Goal: Task Accomplishment & Management: Manage account settings

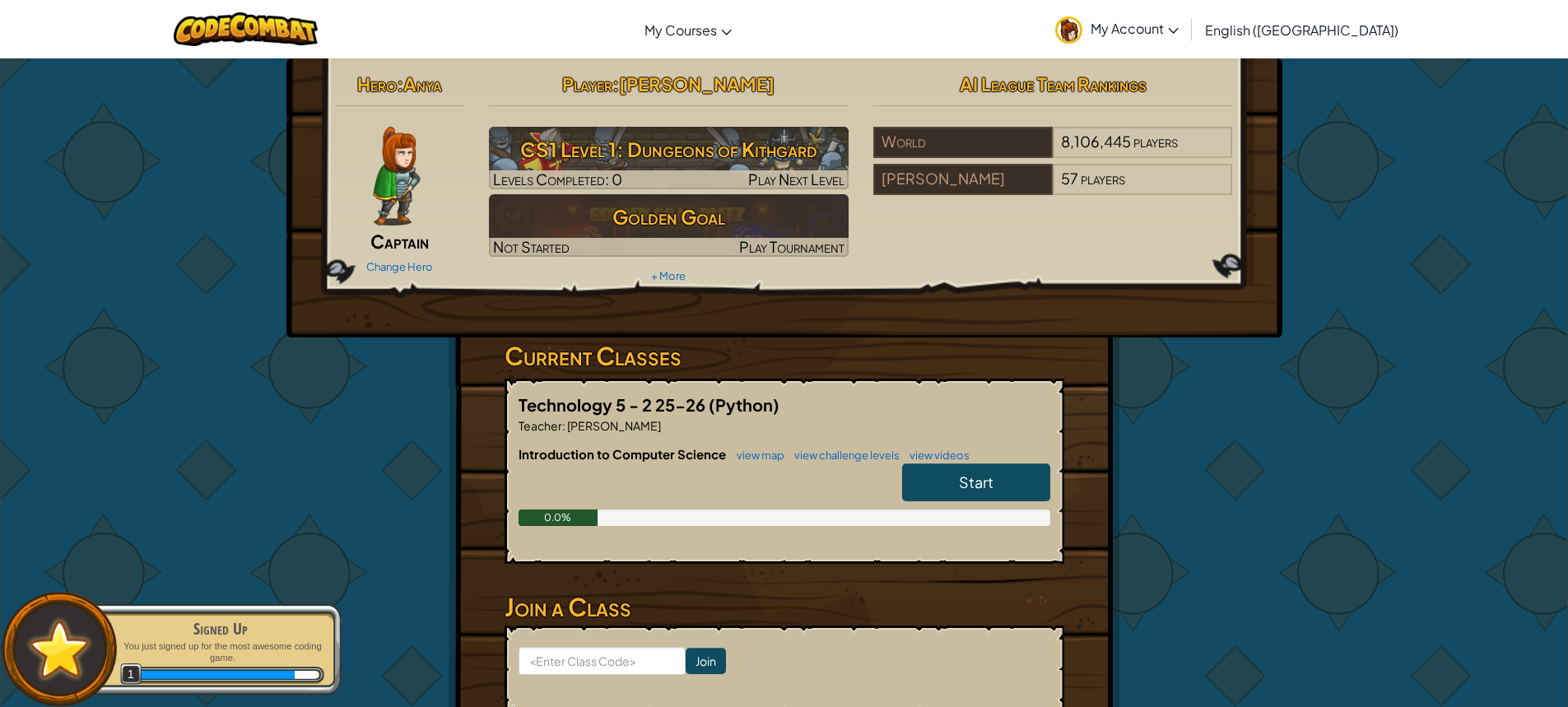
click at [1179, 19] on link "My Account" at bounding box center [1117, 29] width 140 height 51
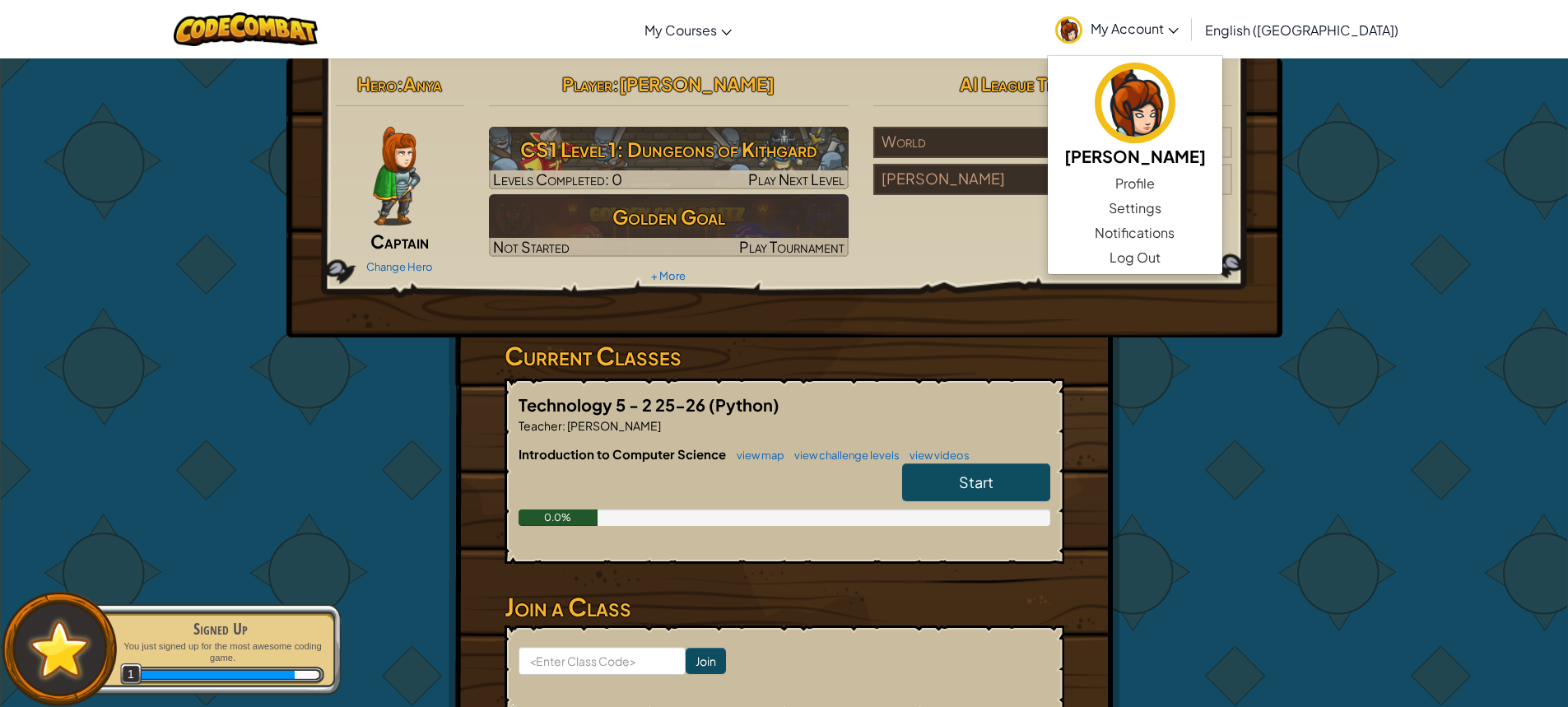
click at [1395, 223] on div "Hero : Anya Captain Change Hero Player : Mayesha Ayub CS1 Level 1: Dungeons of …" at bounding box center [784, 431] width 1568 height 747
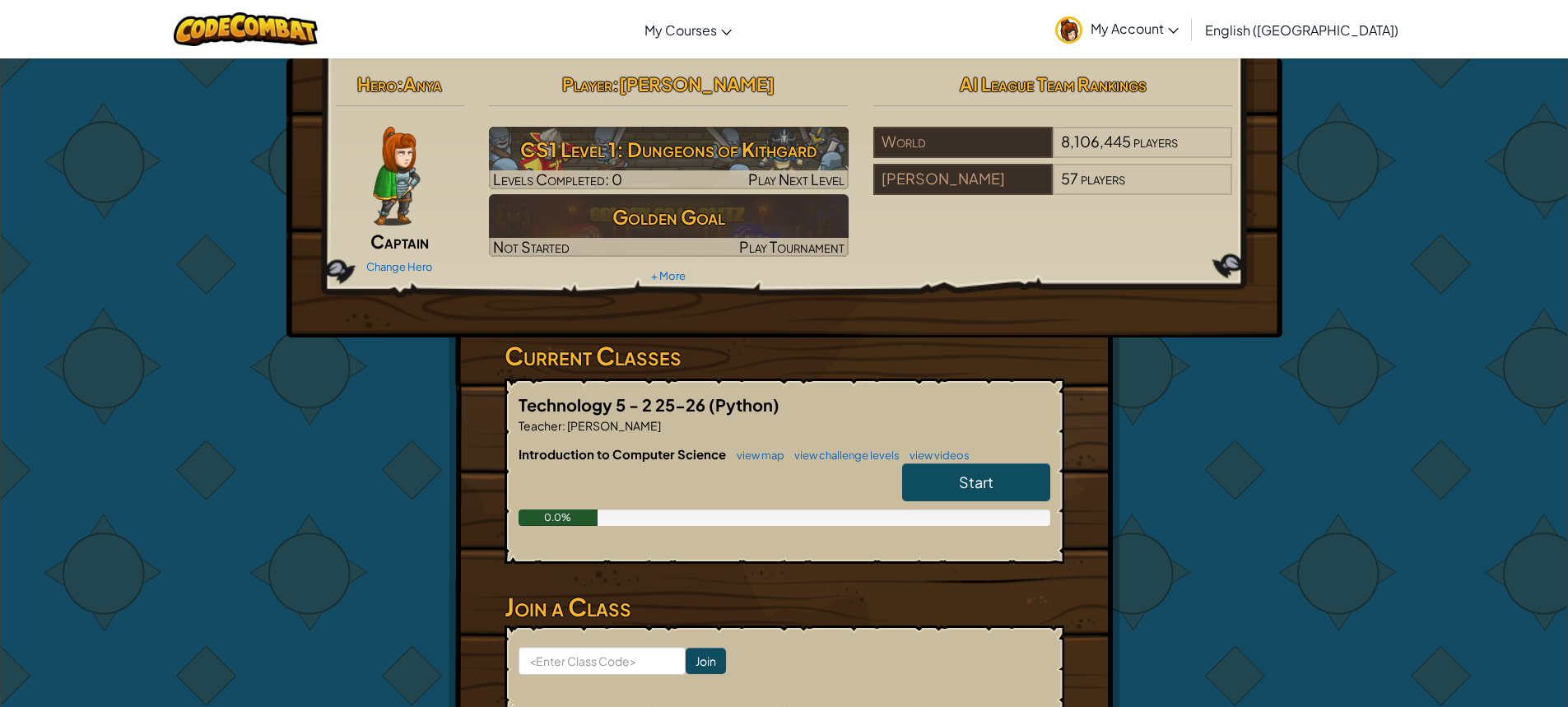
click at [1082, 28] on img at bounding box center [1068, 30] width 27 height 27
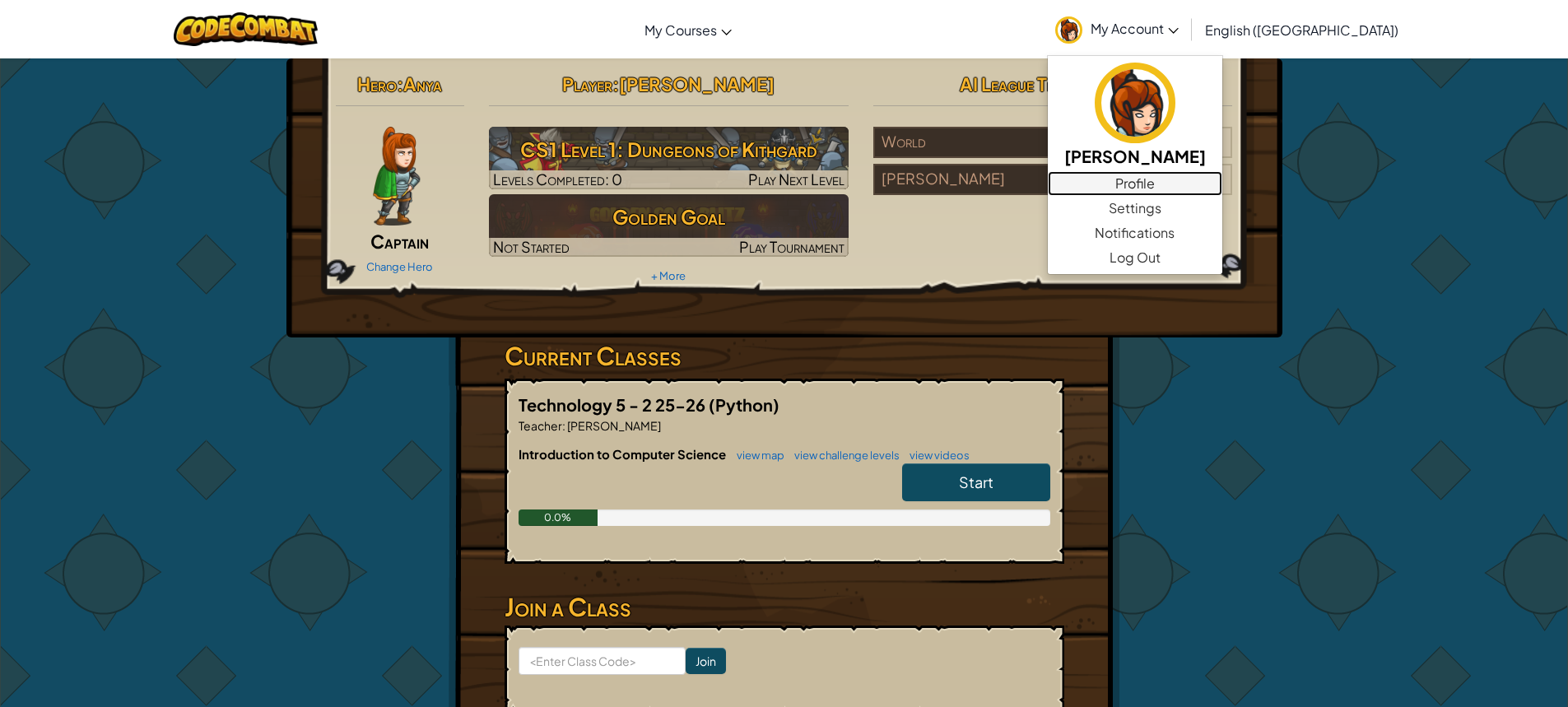
click at [1223, 182] on link "Profile" at bounding box center [1134, 183] width 174 height 25
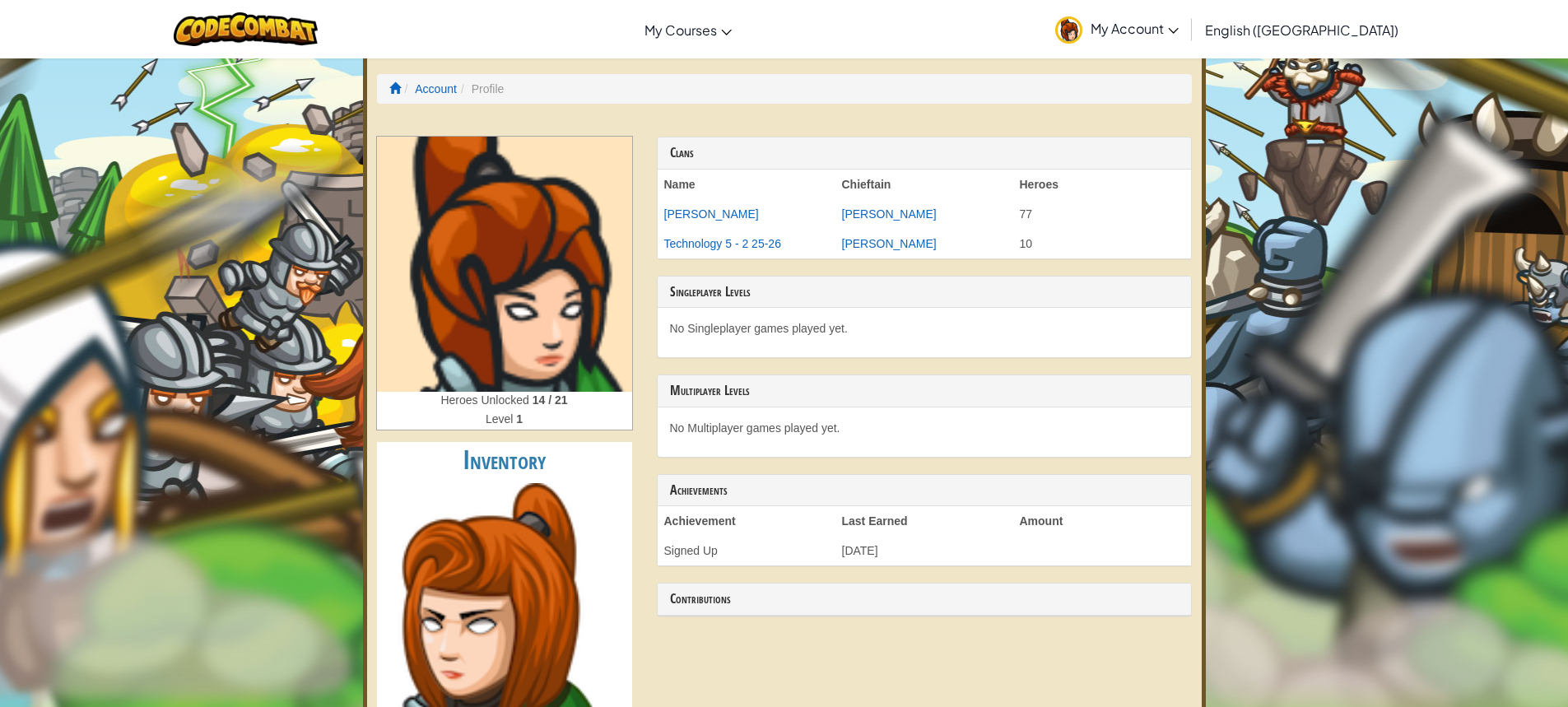
scroll to position [82, 0]
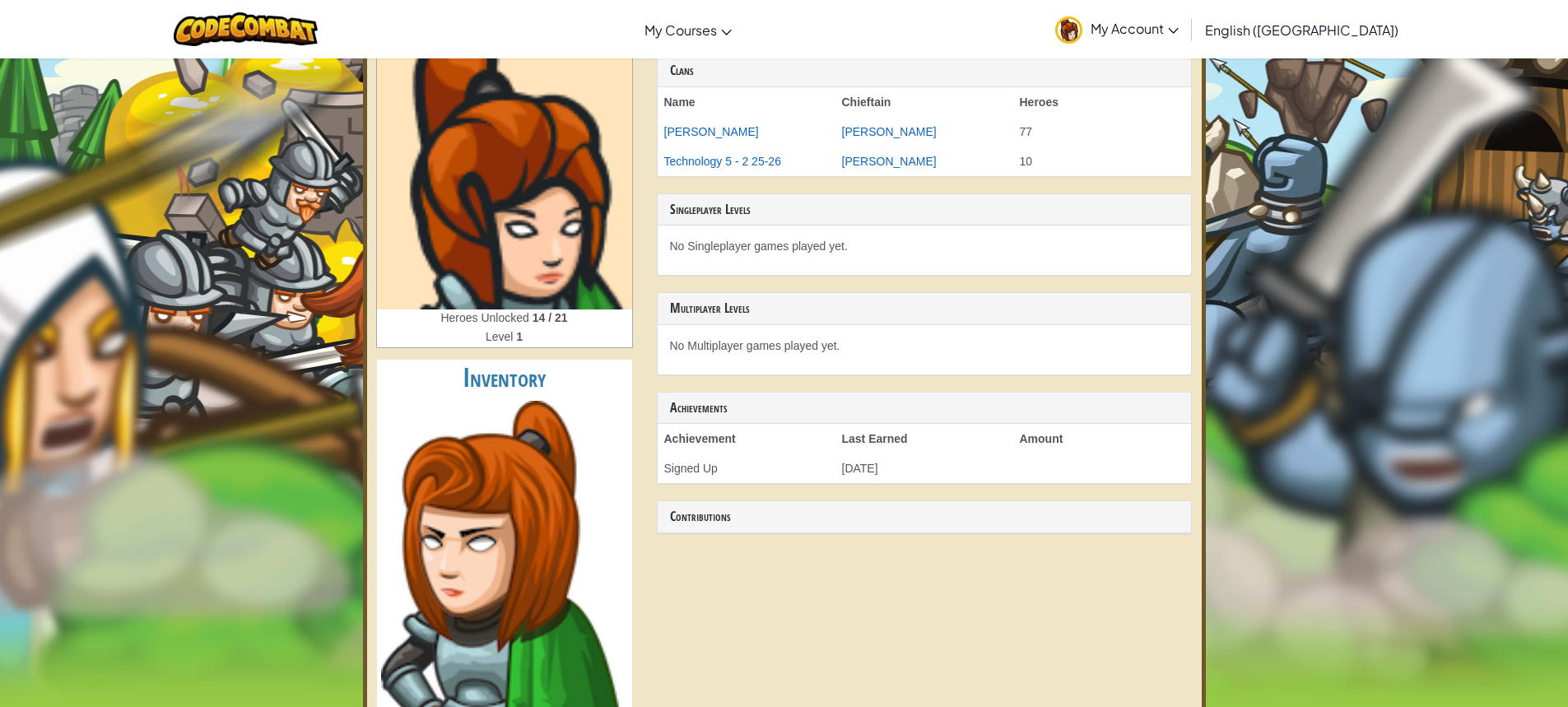
click at [534, 198] on img at bounding box center [505, 182] width 255 height 255
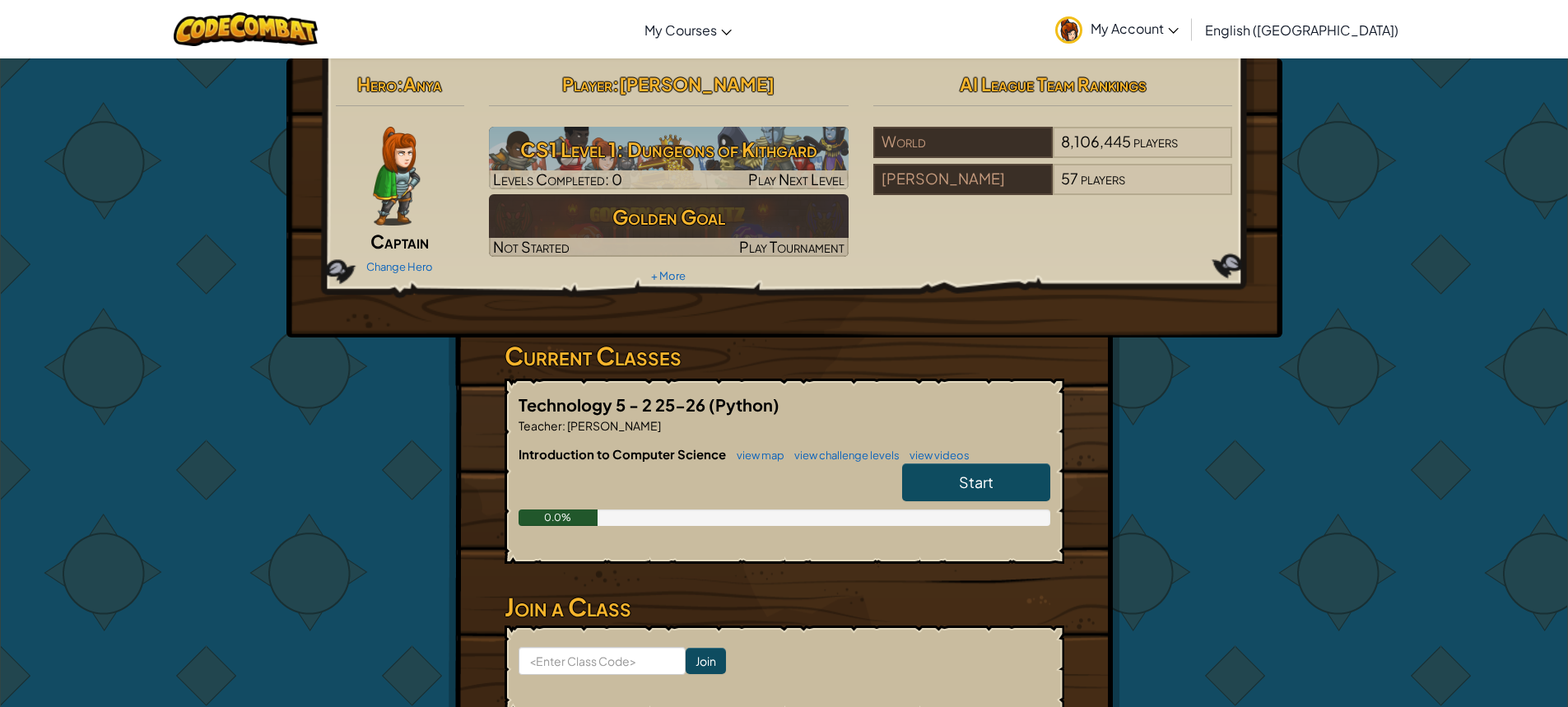
click at [414, 254] on div "Change Hero" at bounding box center [400, 265] width 130 height 27
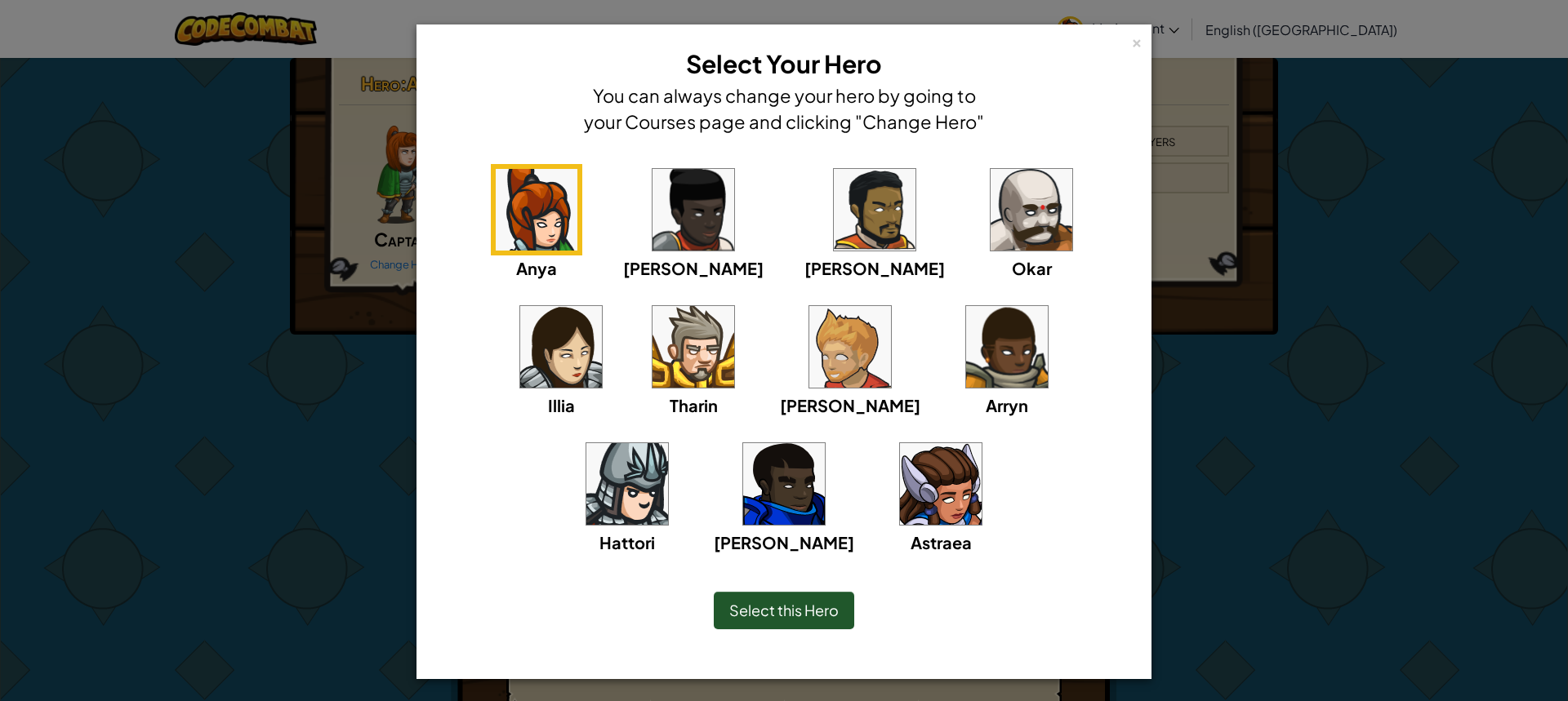
click at [900, 454] on img at bounding box center [940, 483] width 82 height 81
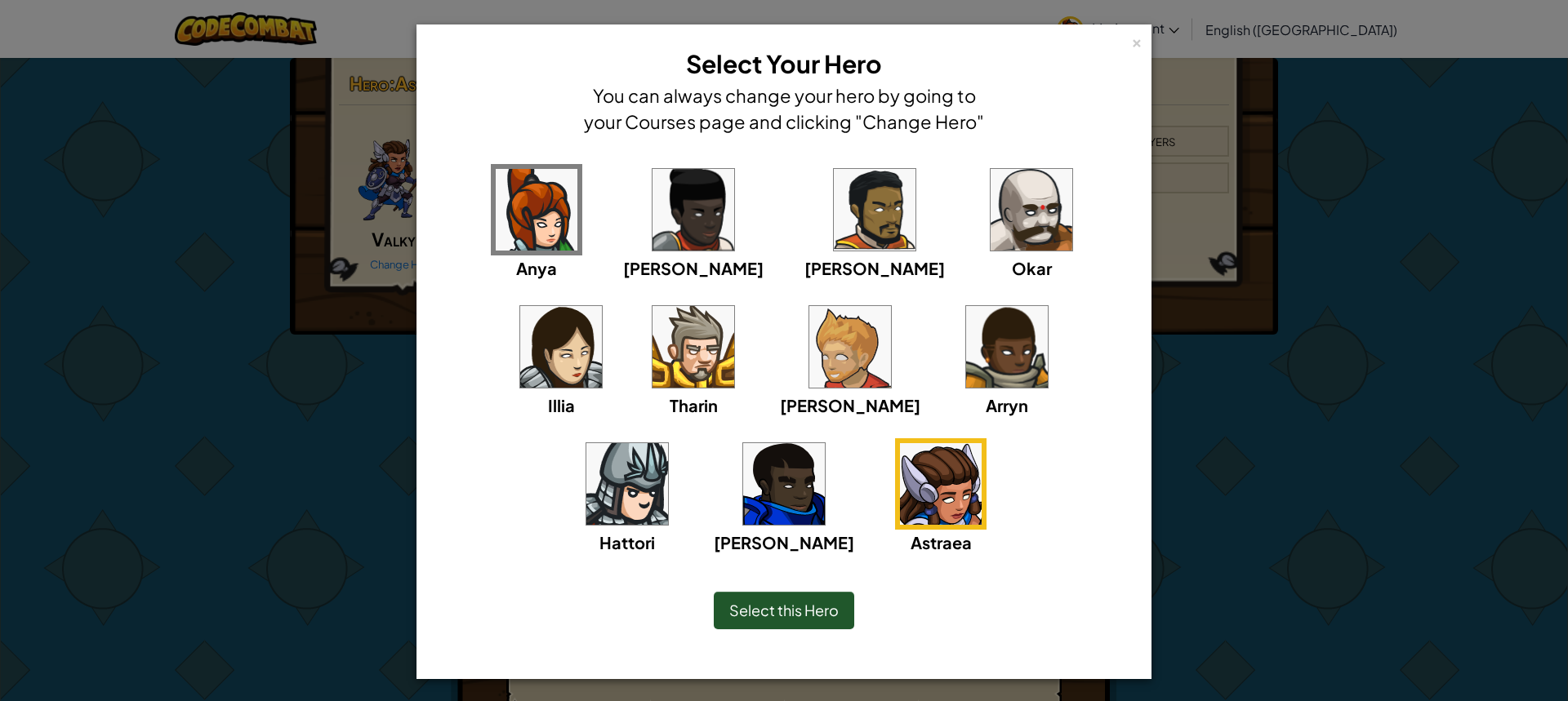
click at [967, 337] on img at bounding box center [1007, 347] width 82 height 81
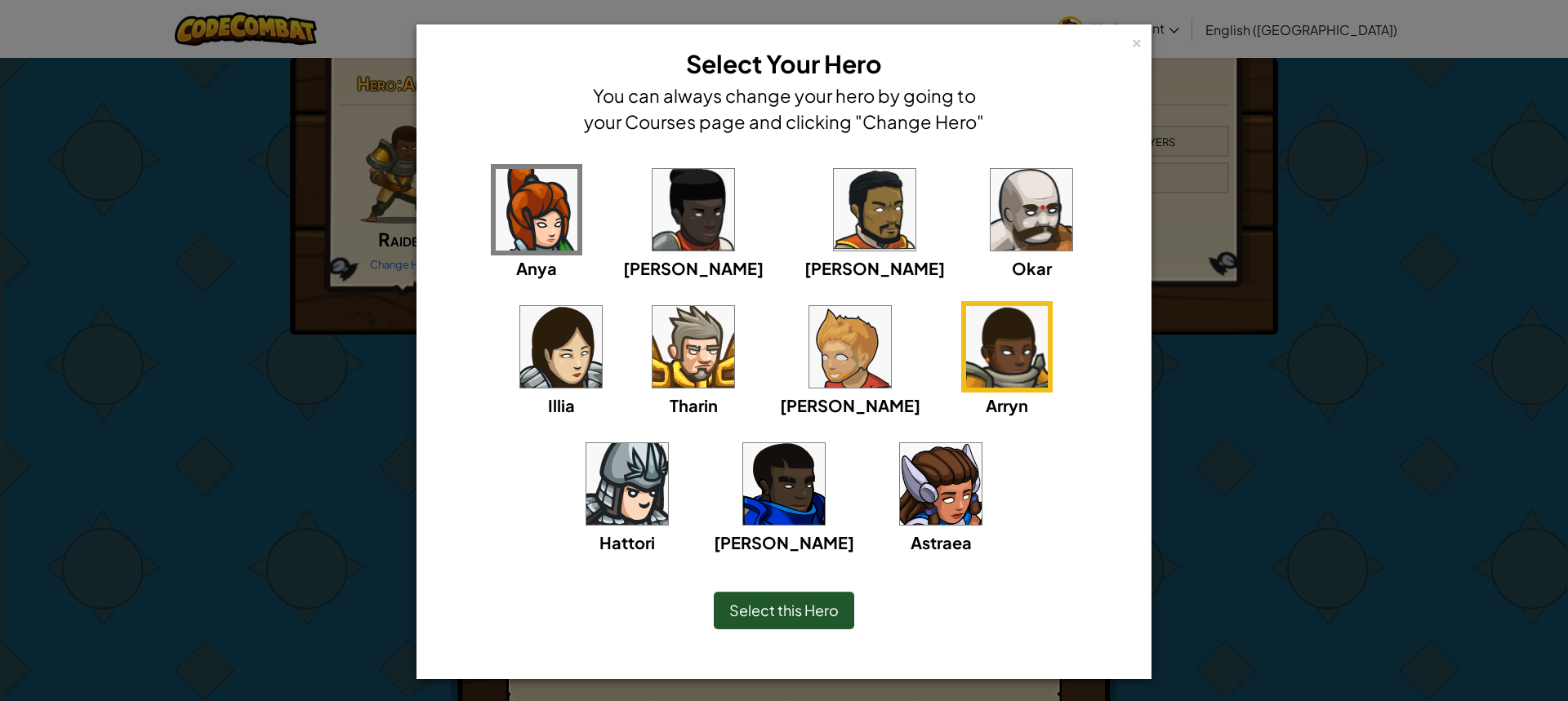
click at [728, 332] on div "Anya [PERSON_NAME] [PERSON_NAME] [PERSON_NAME] Arryn [PERSON_NAME]" at bounding box center [784, 369] width 685 height 411
click at [810, 338] on img at bounding box center [850, 347] width 82 height 81
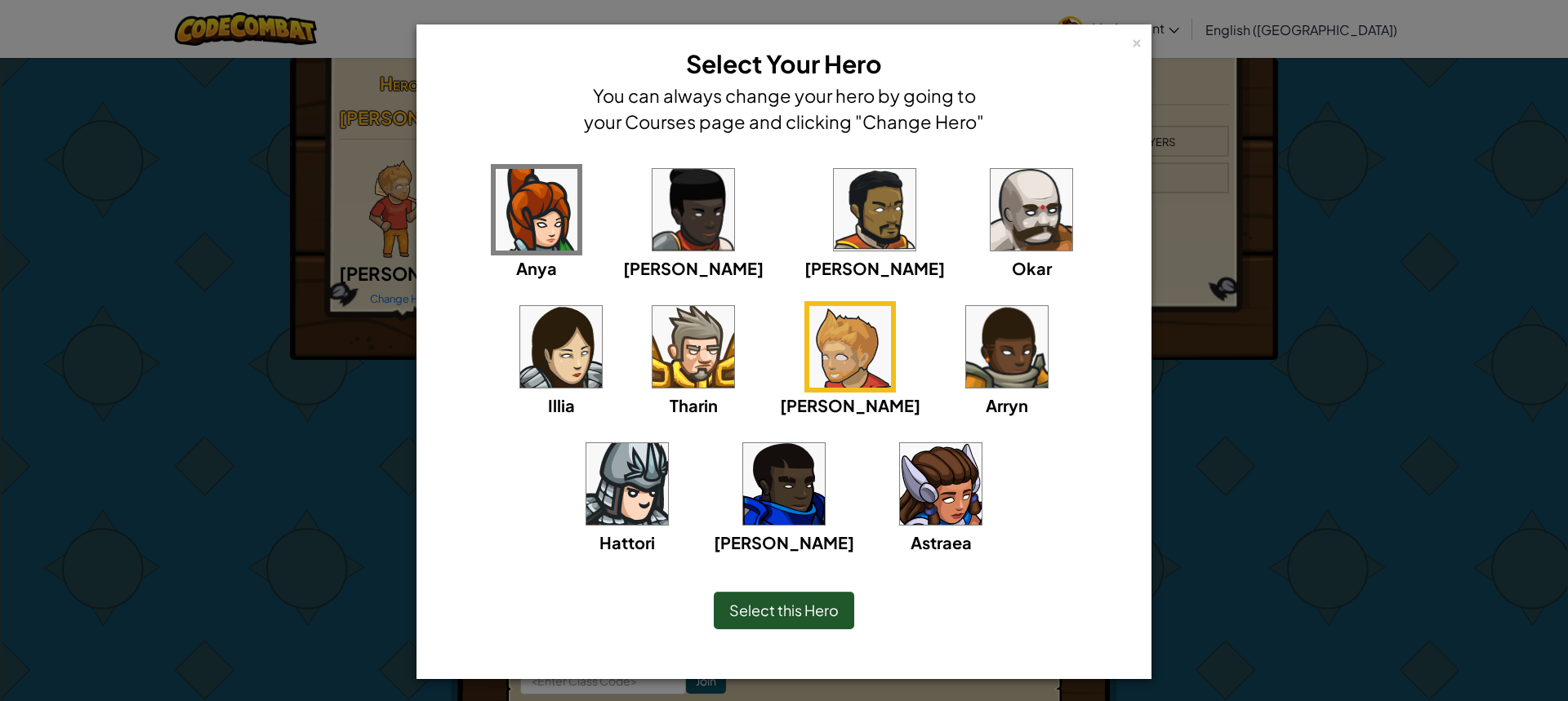
click at [652, 341] on img at bounding box center [693, 347] width 82 height 81
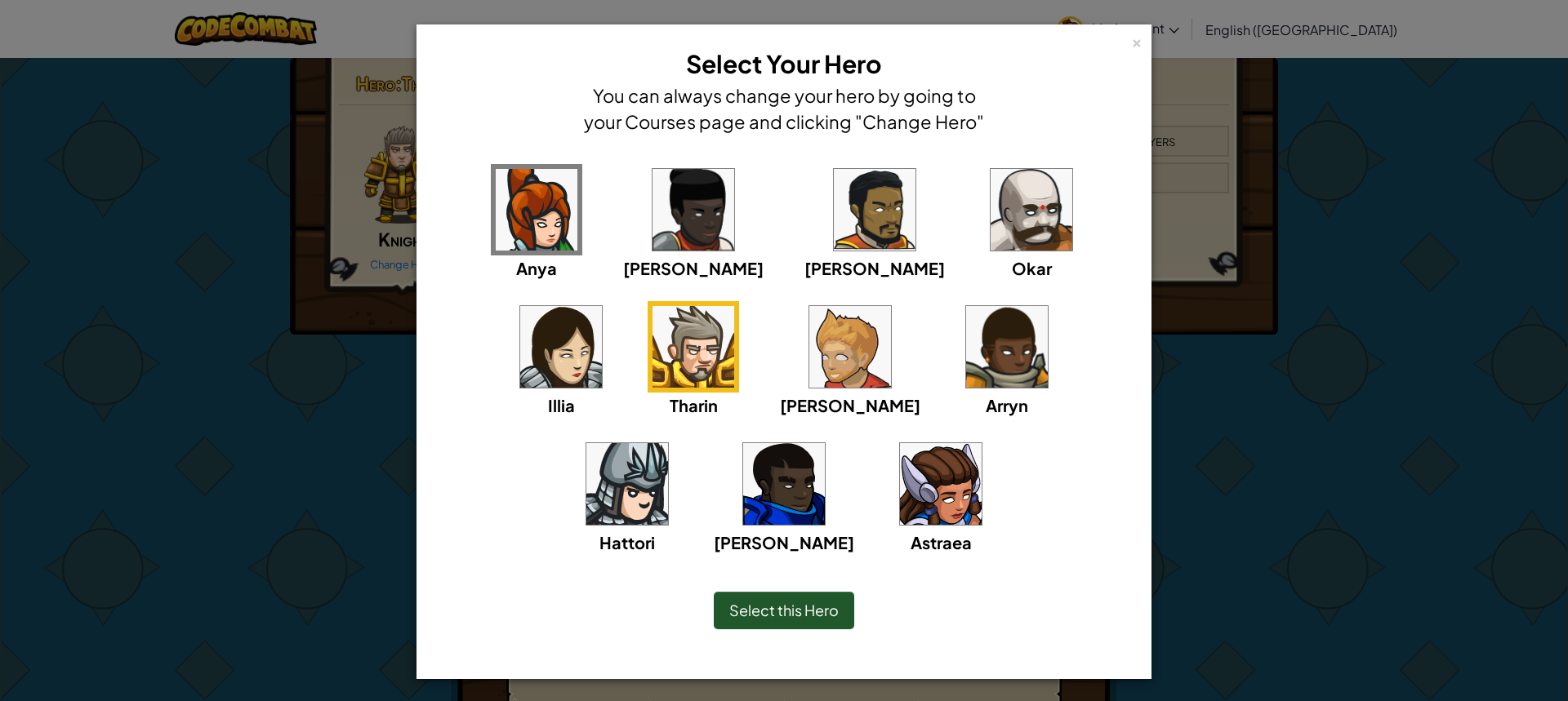
click at [524, 235] on img at bounding box center [536, 209] width 82 height 81
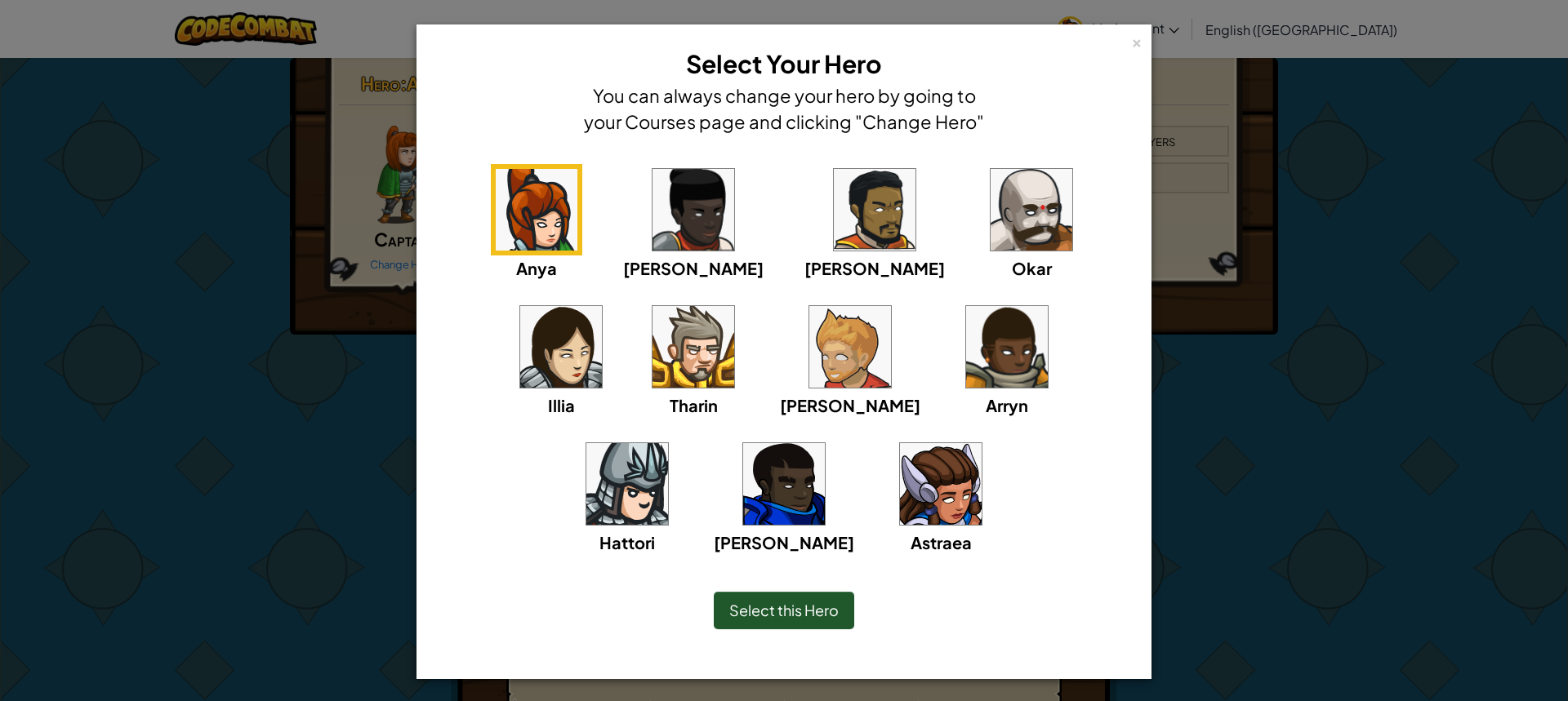
click at [602, 306] on img at bounding box center [561, 347] width 82 height 81
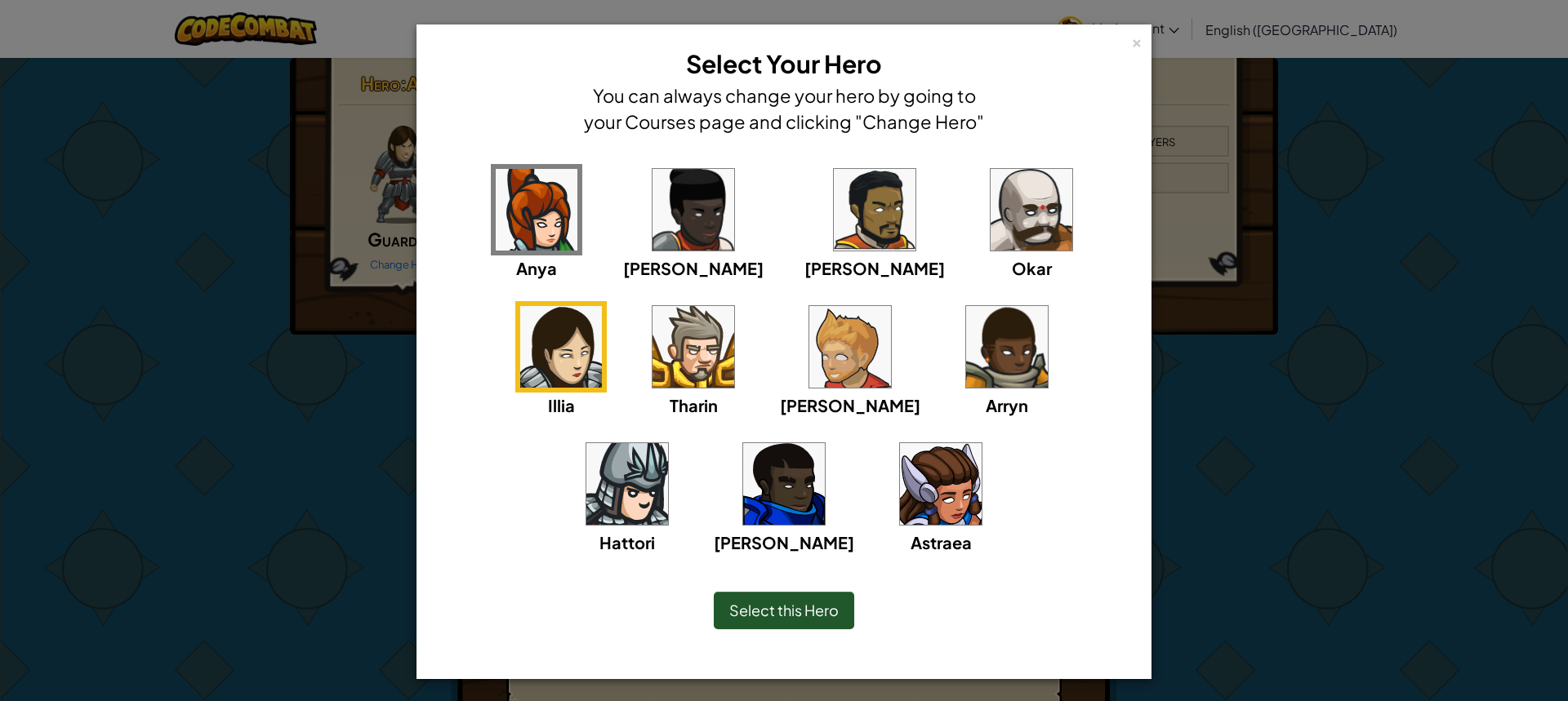
click at [509, 205] on img at bounding box center [536, 209] width 82 height 81
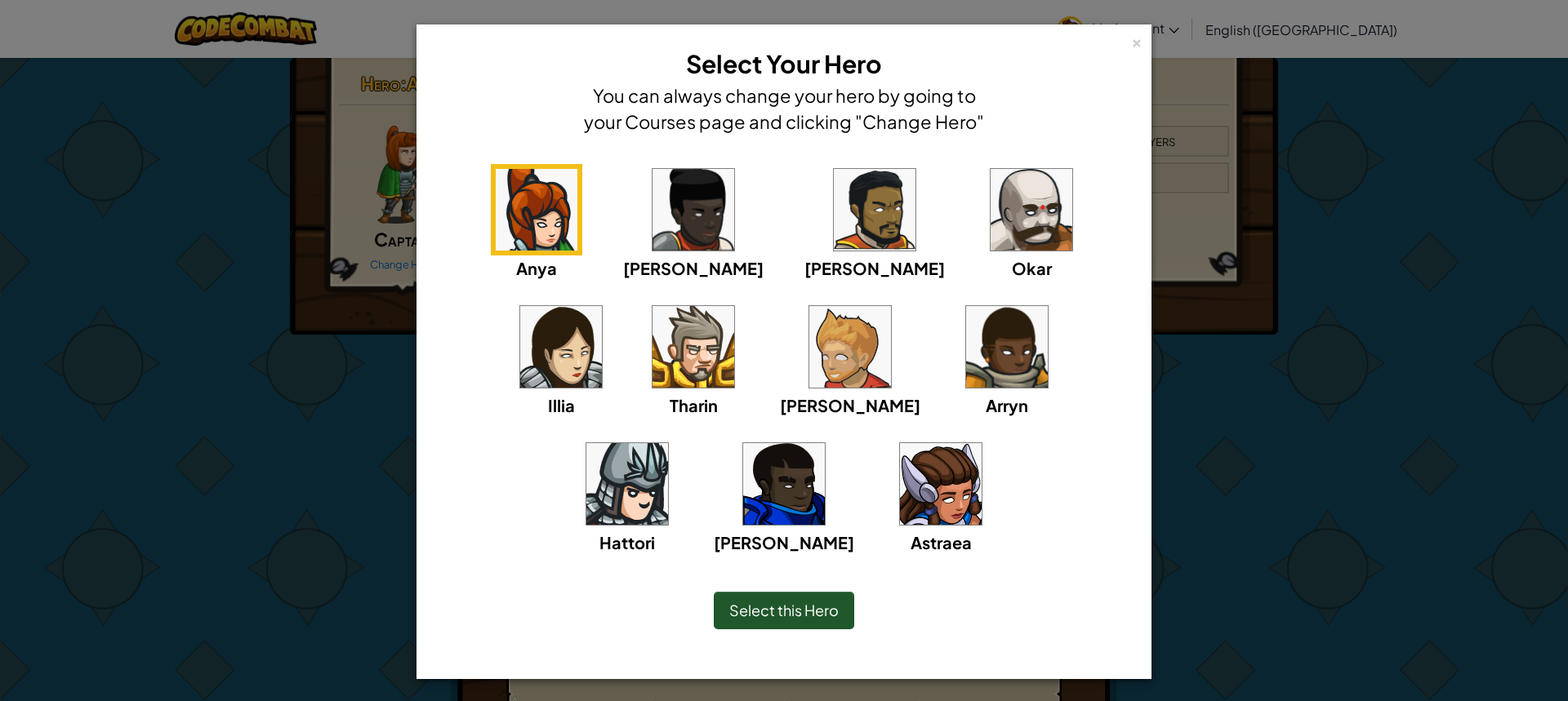
click at [797, 603] on span "Select this Hero" at bounding box center [783, 610] width 109 height 19
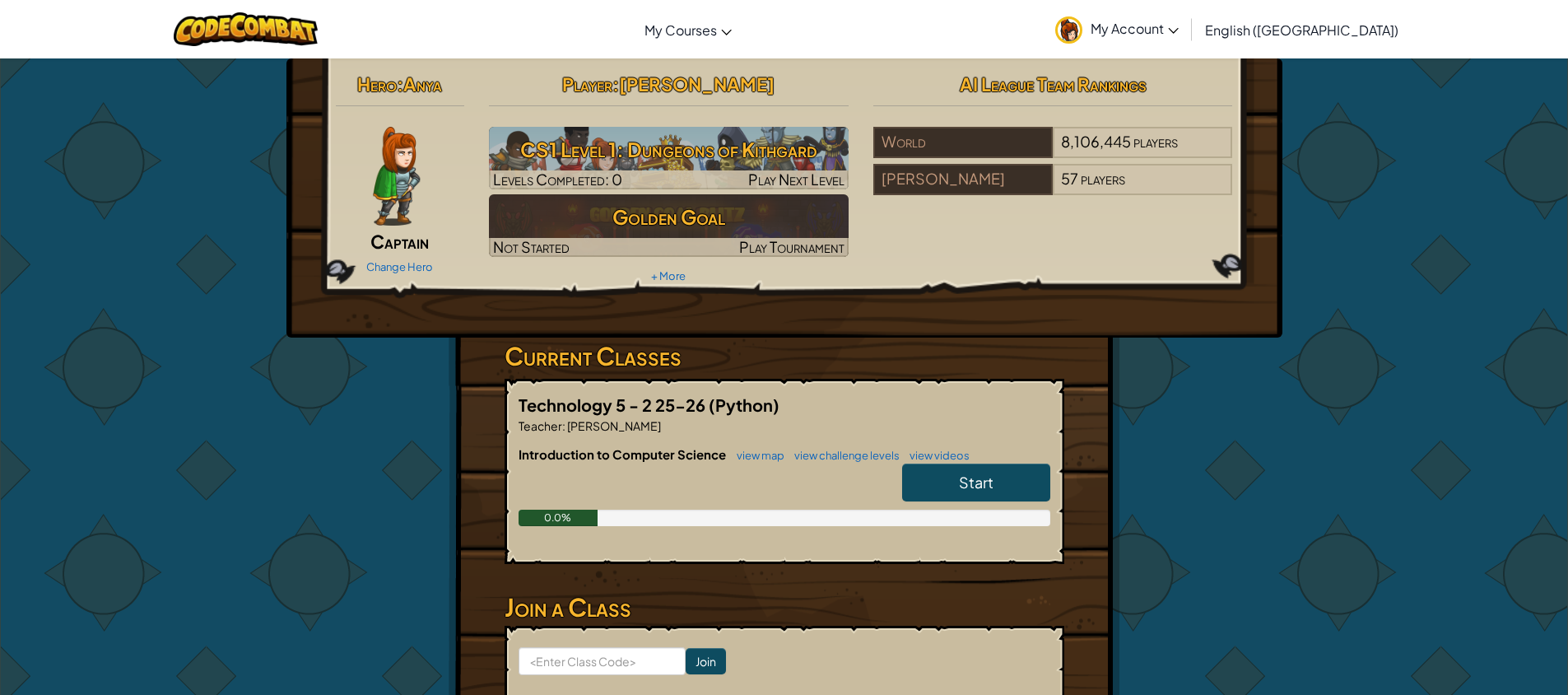
click at [444, 87] on h2 "Hero : Anya" at bounding box center [400, 83] width 130 height 35
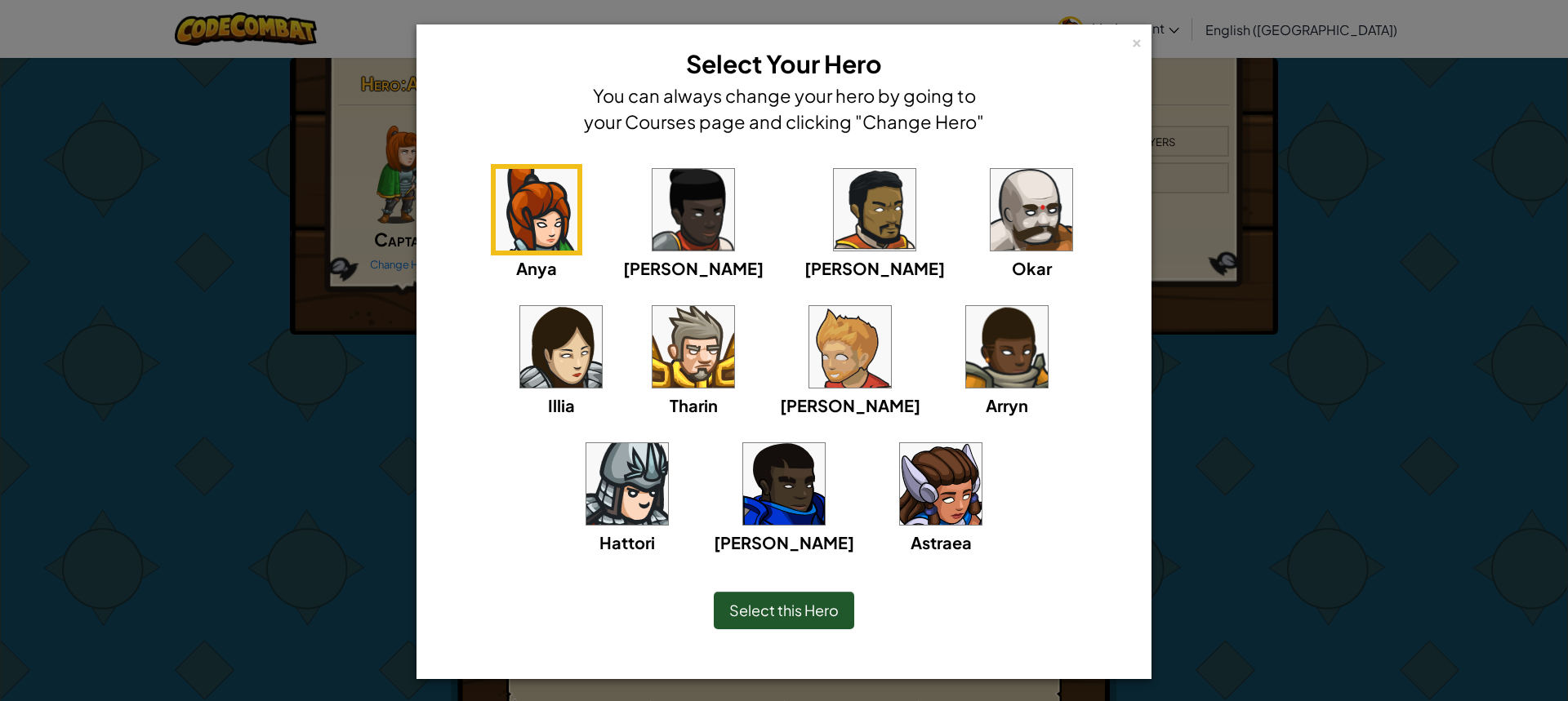
click at [1259, 423] on div "× Select Your Hero You can always change your hero by going to your Courses pag…" at bounding box center [784, 350] width 1568 height 701
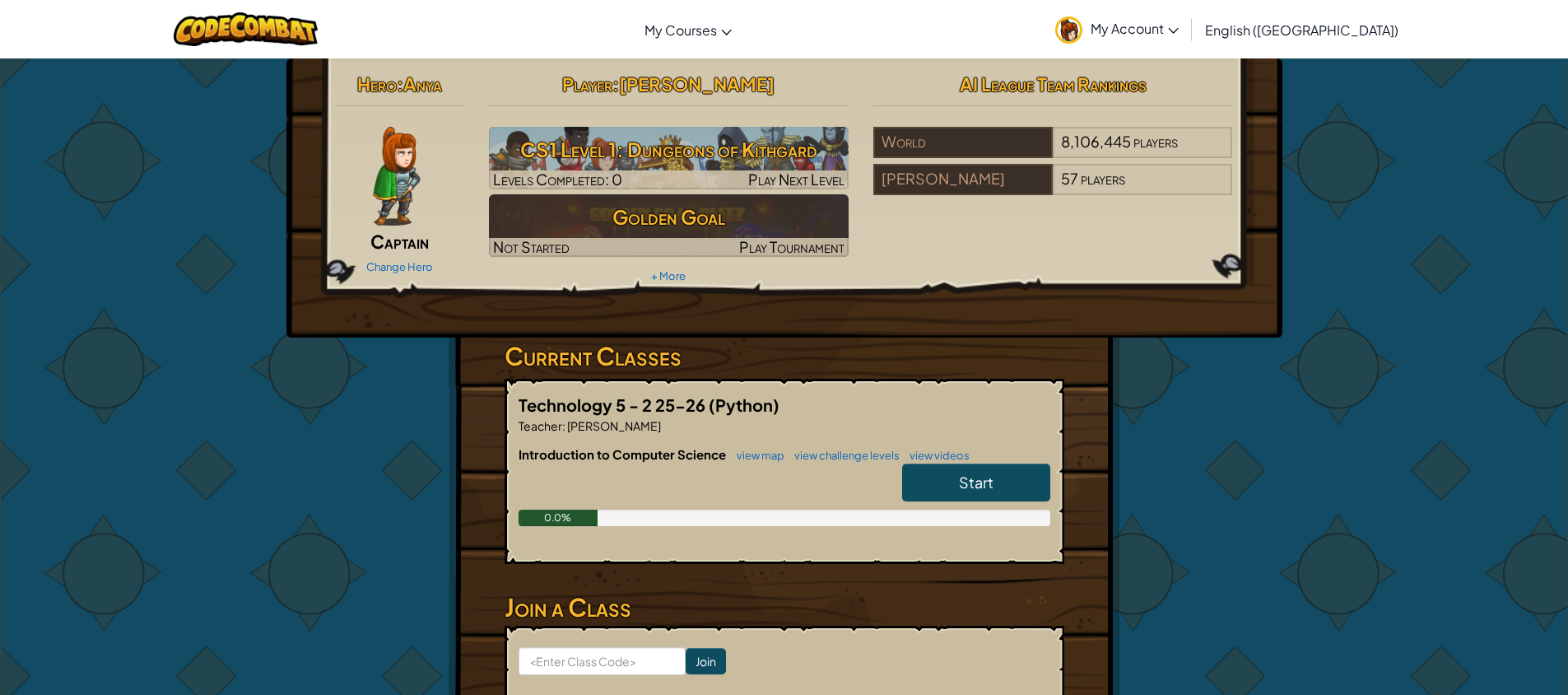
click at [410, 256] on div "Change Hero" at bounding box center [400, 265] width 130 height 27
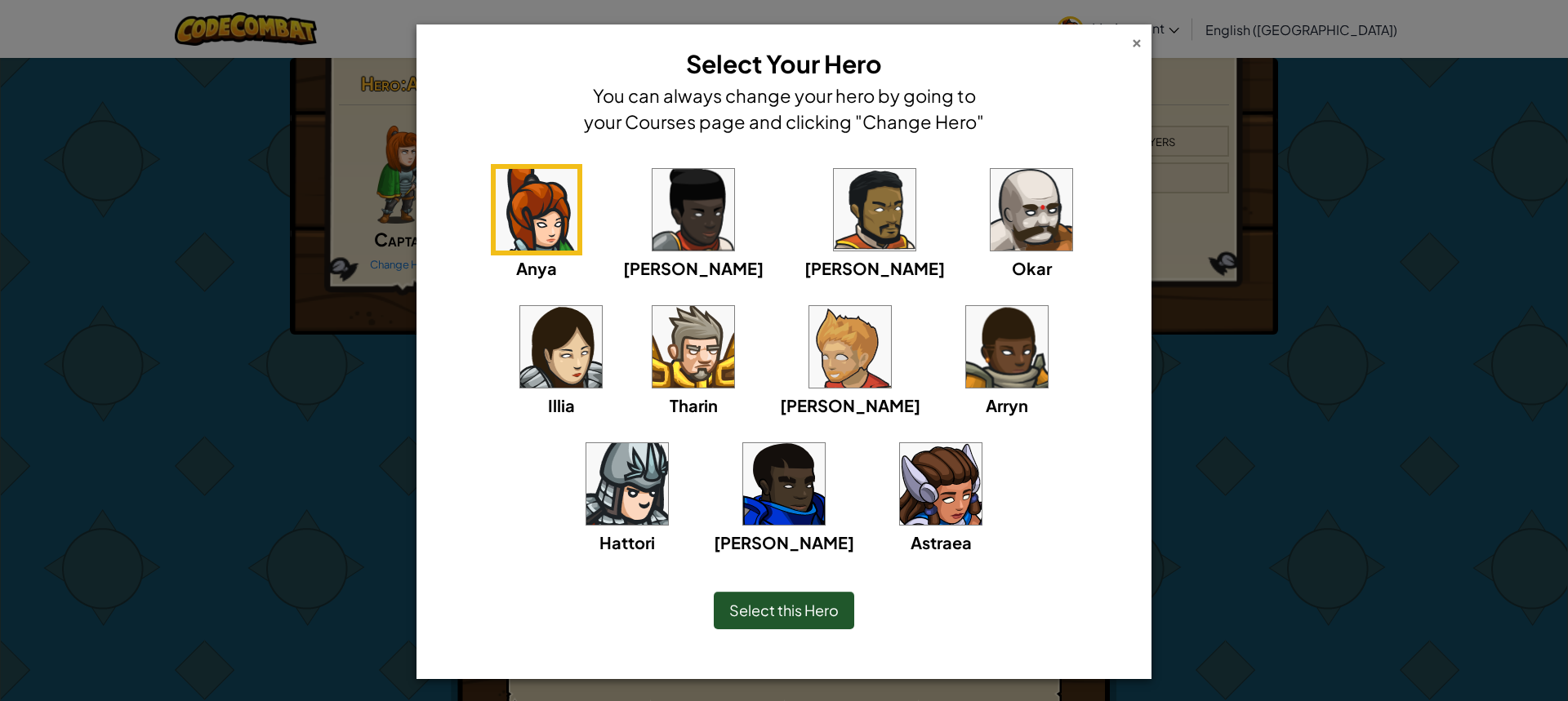
click at [1135, 42] on div "×" at bounding box center [1138, 39] width 12 height 17
